Goal: Find specific page/section: Find specific page/section

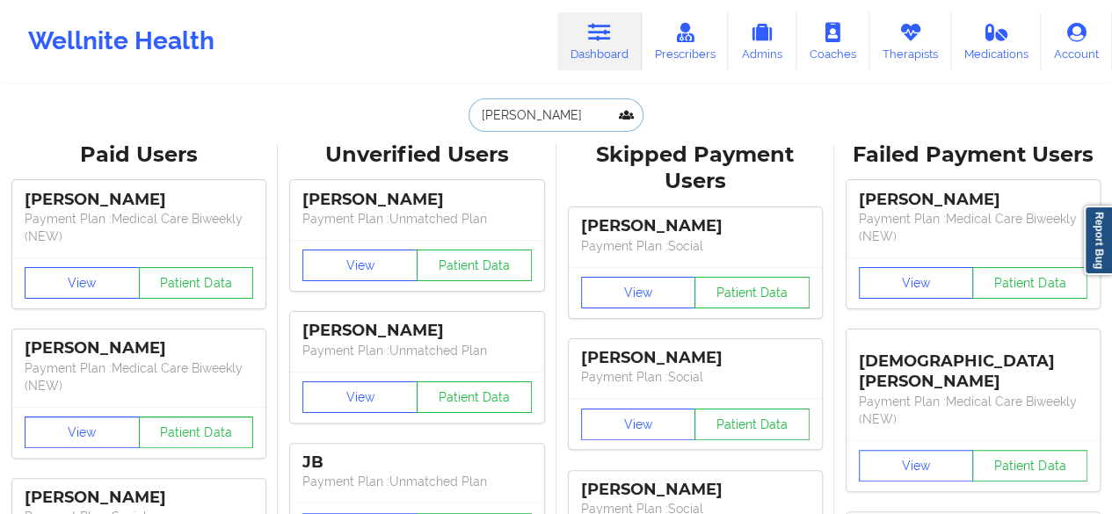
click at [552, 127] on input "[PERSON_NAME]" at bounding box center [555, 114] width 174 height 33
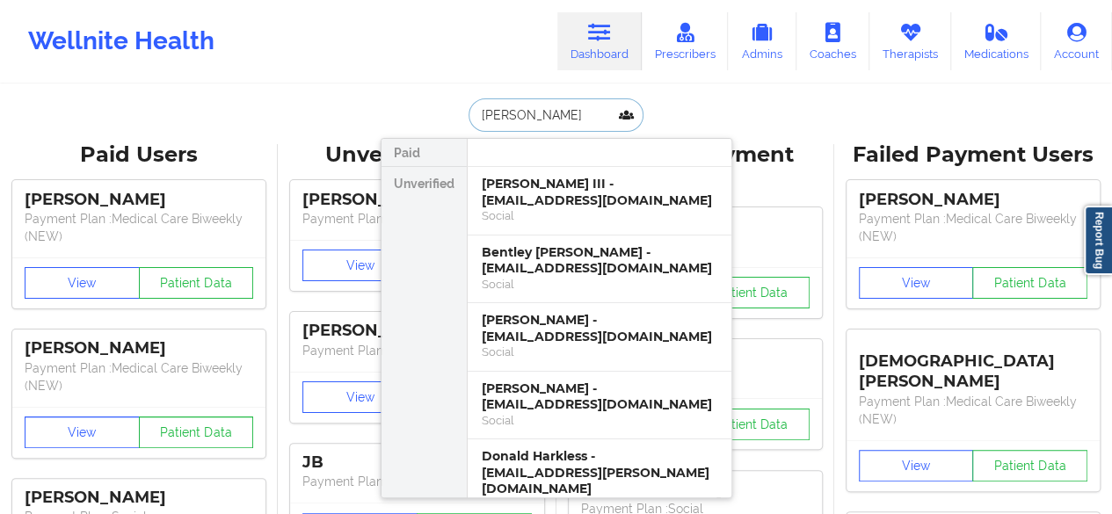
paste input "[PERSON_NAME]"
type input "[PERSON_NAME]"
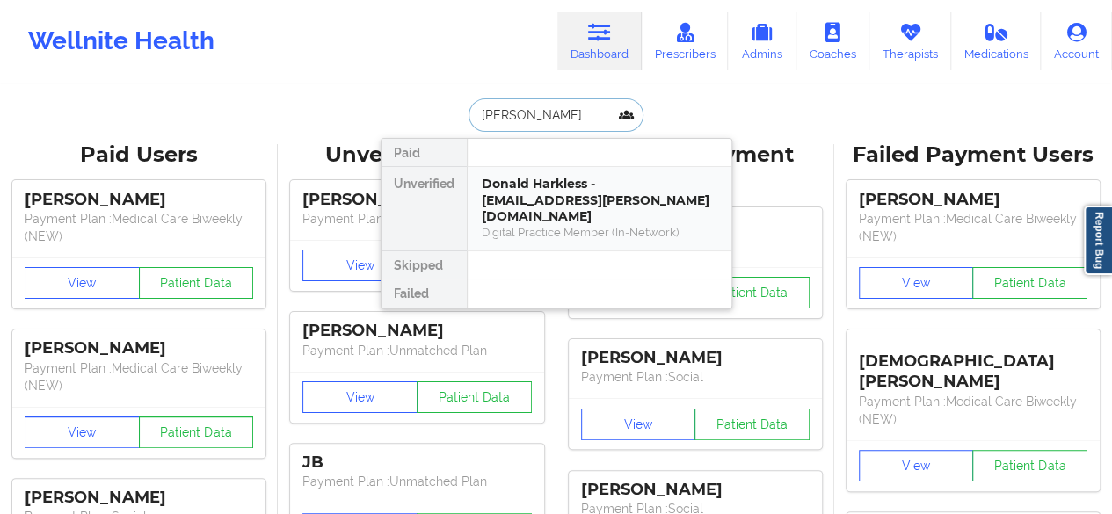
click at [540, 198] on div "Donald Harkless - [EMAIL_ADDRESS][PERSON_NAME][DOMAIN_NAME]" at bounding box center [599, 200] width 235 height 49
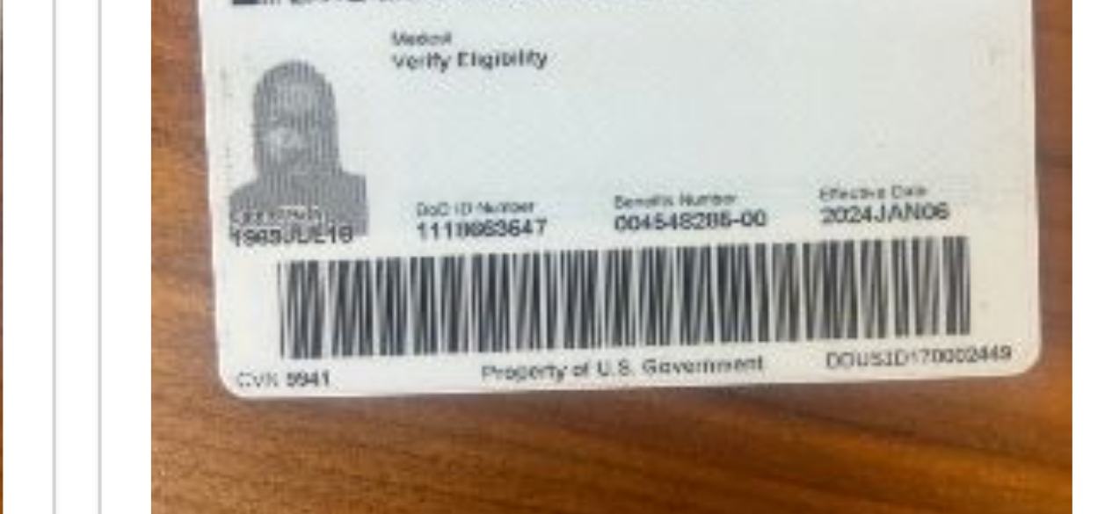
scroll to position [1134, 0]
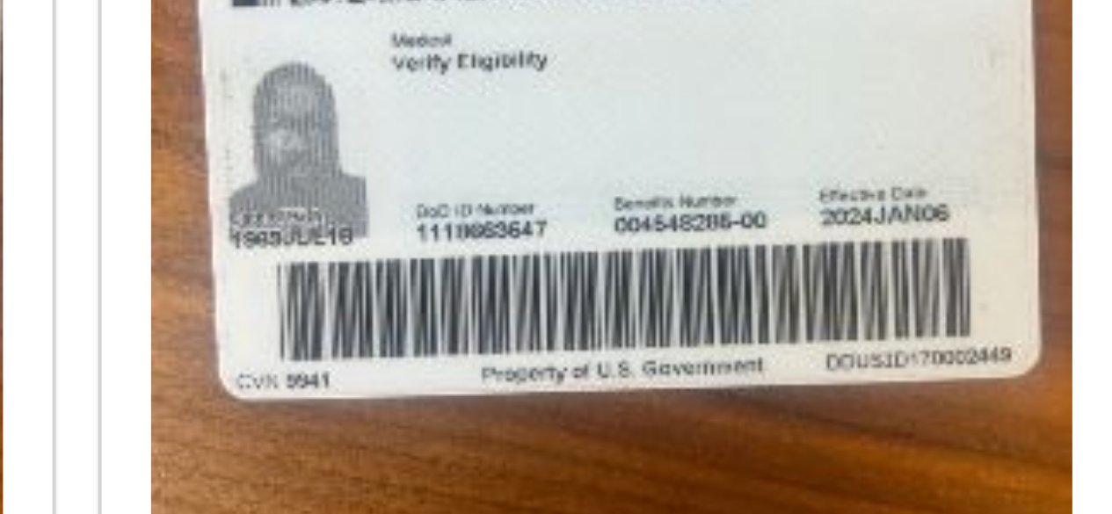
click at [707, 278] on img at bounding box center [652, 229] width 230 height 307
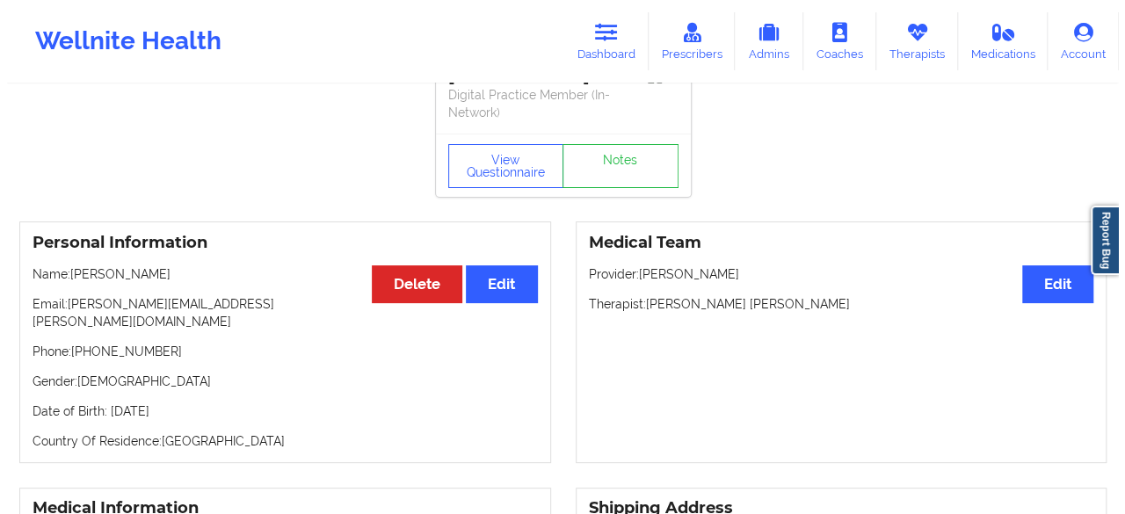
scroll to position [0, 0]
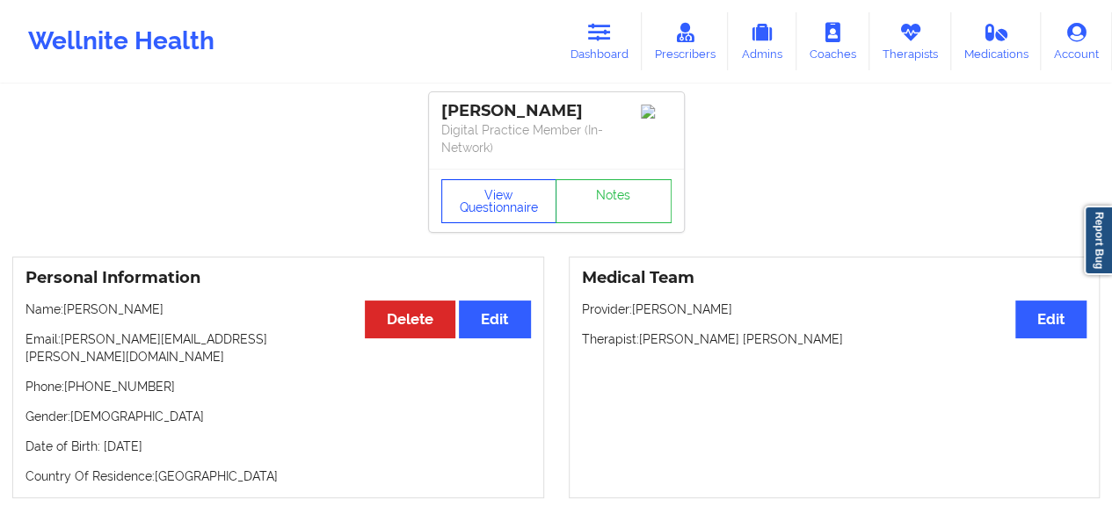
click at [497, 187] on button "View Questionnaire" at bounding box center [499, 201] width 116 height 44
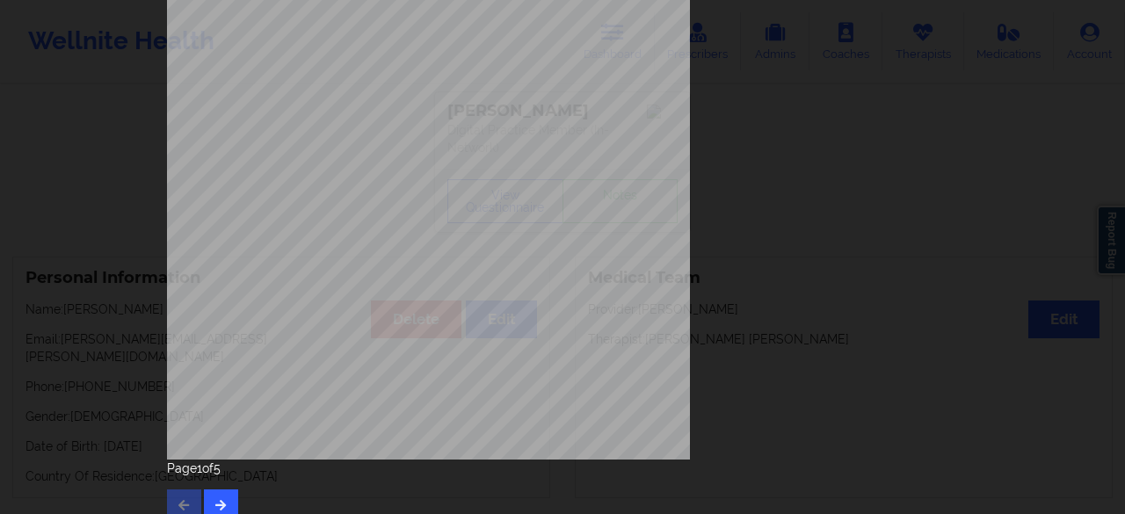
scroll to position [323, 0]
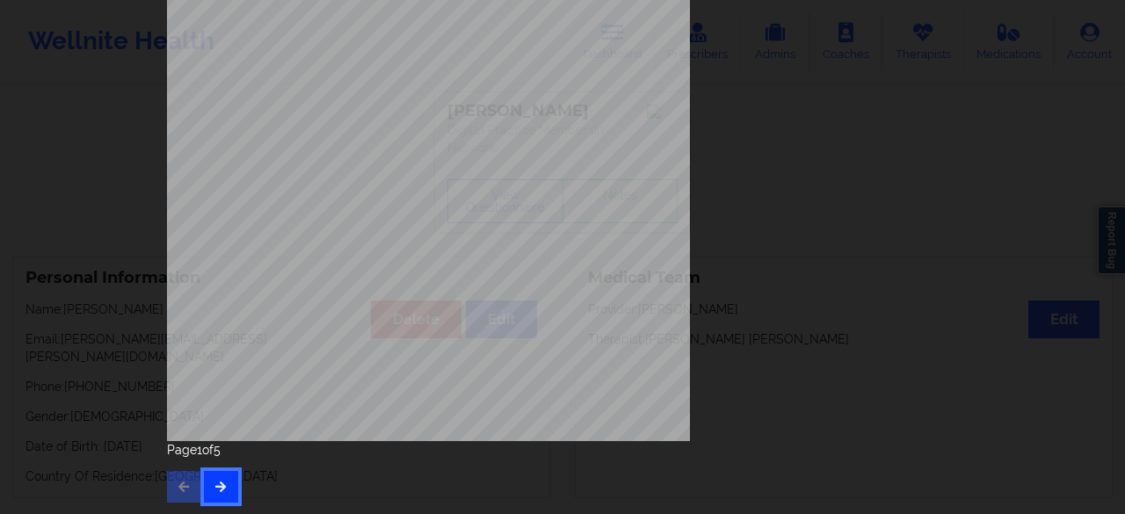
click at [207, 477] on button "button" at bounding box center [221, 487] width 34 height 32
click at [214, 481] on icon "button" at bounding box center [221, 486] width 15 height 11
click at [218, 485] on icon "button" at bounding box center [221, 486] width 15 height 11
click at [214, 489] on icon "button" at bounding box center [221, 486] width 15 height 11
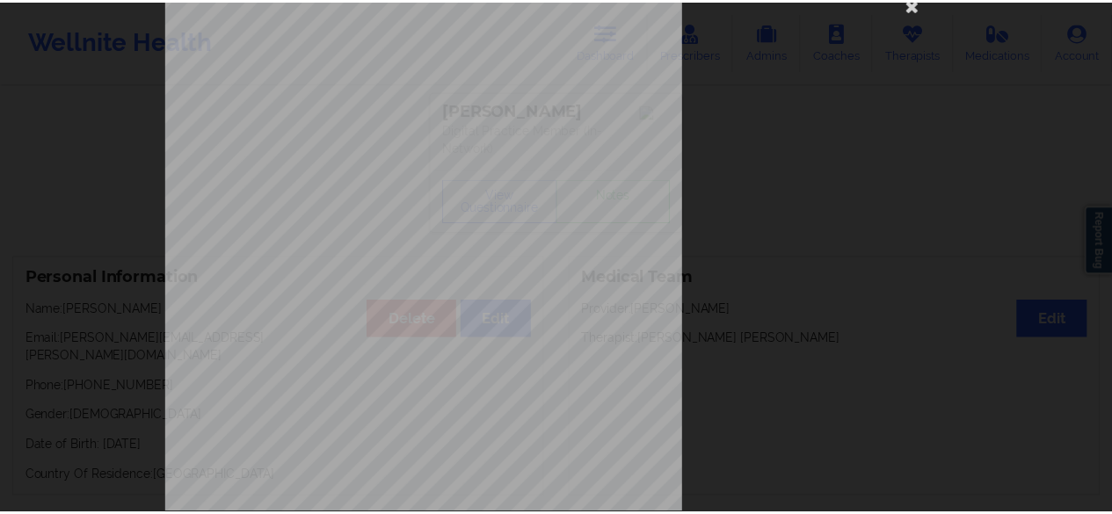
scroll to position [0, 0]
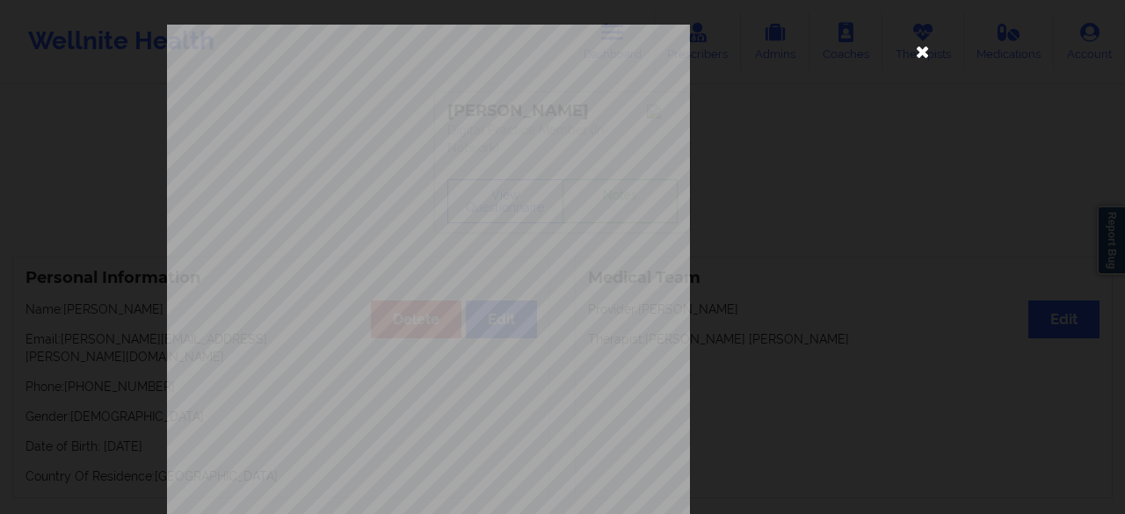
click at [918, 59] on icon at bounding box center [923, 51] width 28 height 28
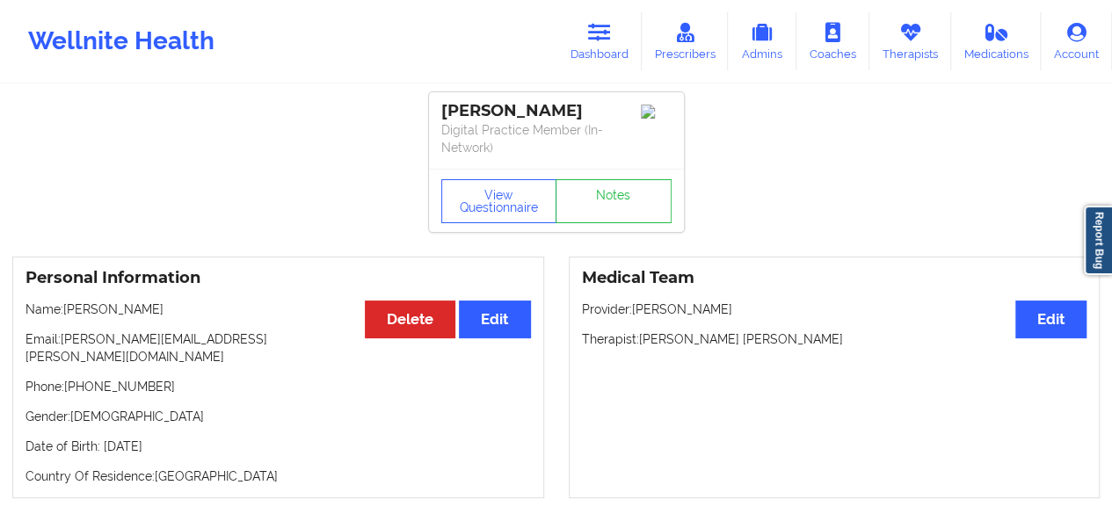
drag, startPoint x: 622, startPoint y: 53, endPoint x: 499, endPoint y: 75, distance: 125.0
click at [622, 53] on link "Dashboard" at bounding box center [599, 41] width 84 height 58
